Goal: Find specific page/section: Find specific page/section

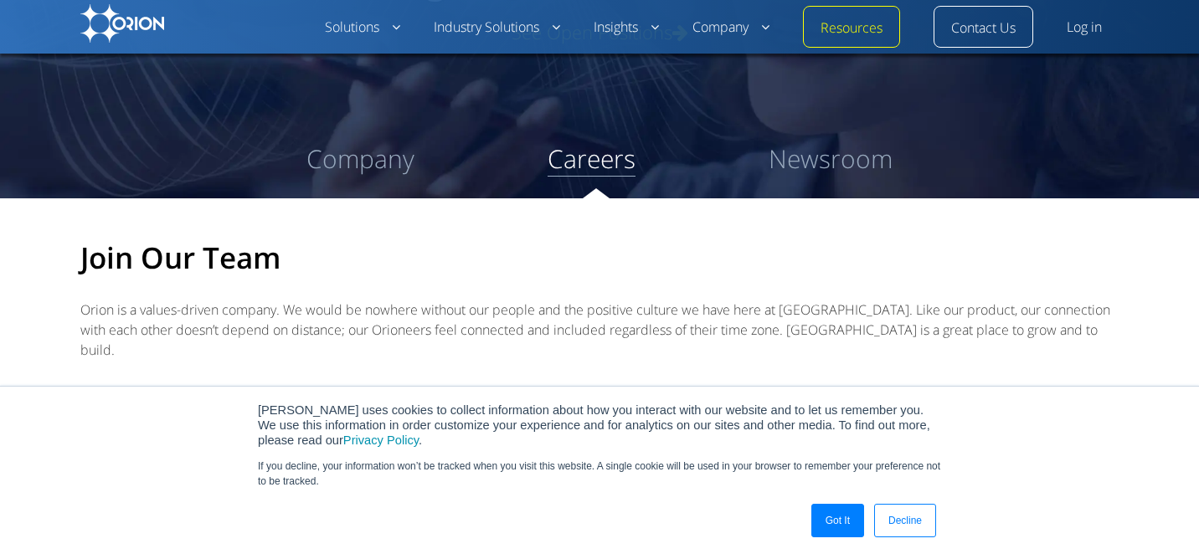
scroll to position [356, 0]
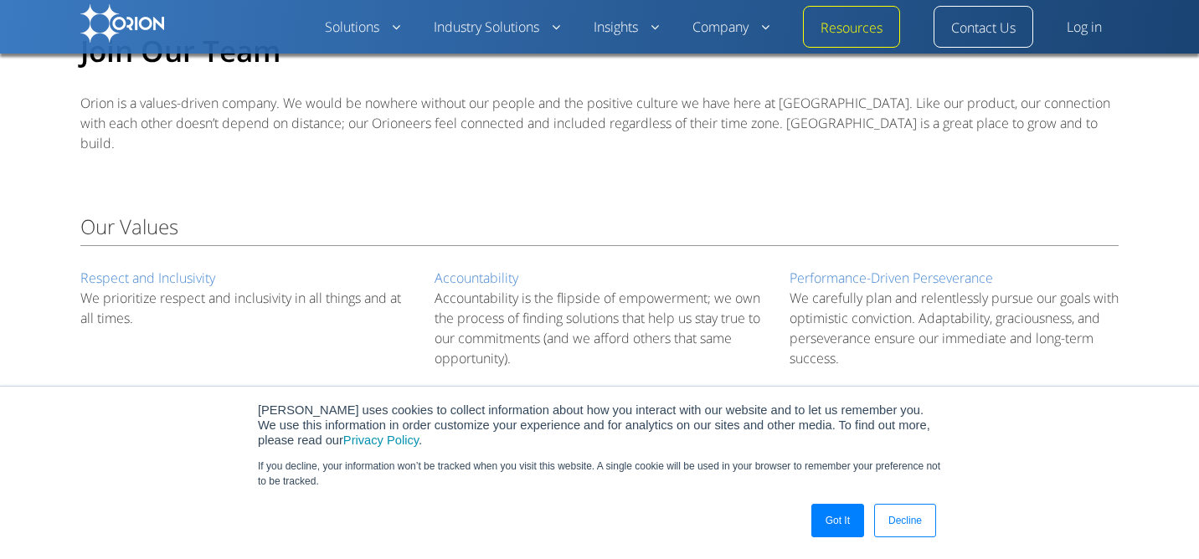
click at [847, 528] on link "Got It" at bounding box center [837, 520] width 53 height 33
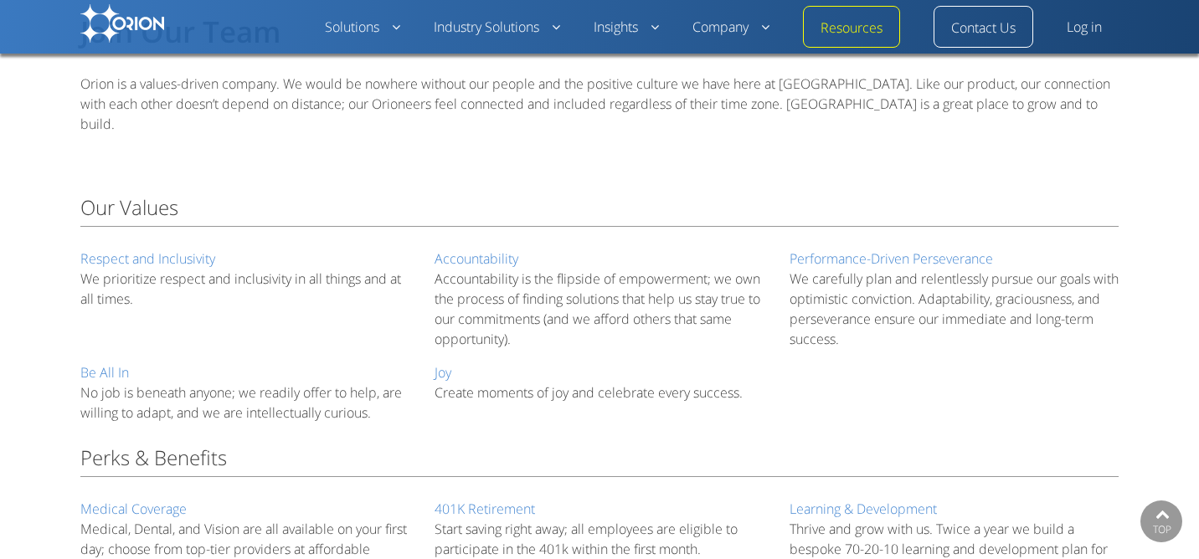
scroll to position [0, 0]
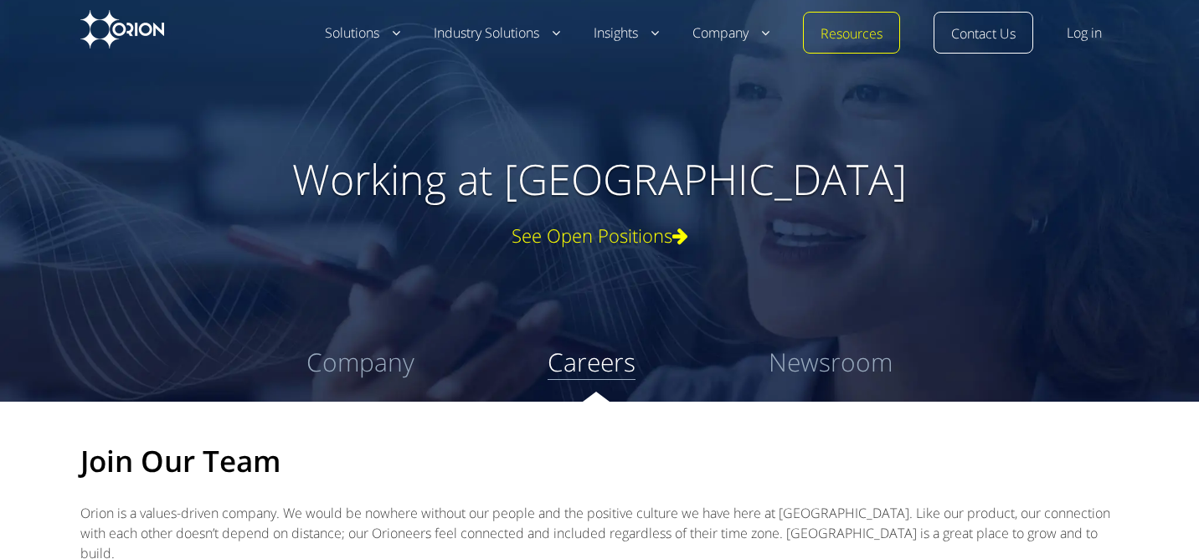
click at [590, 360] on link "Careers" at bounding box center [592, 362] width 88 height 35
click at [609, 225] on div "See Open Positions" at bounding box center [599, 235] width 1038 height 20
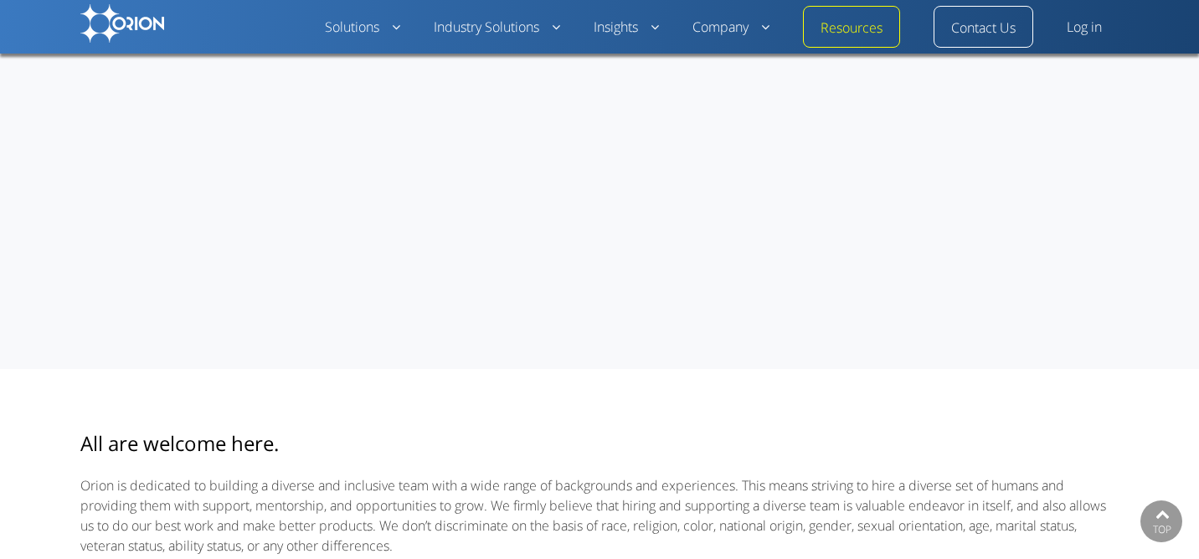
scroll to position [1271, 0]
